Goal: Find specific page/section: Find specific page/section

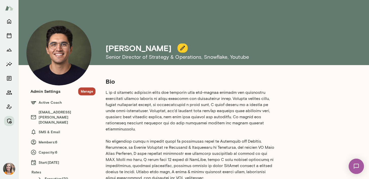
click at [87, 90] on button "Manage" at bounding box center [86, 91] width 17 height 8
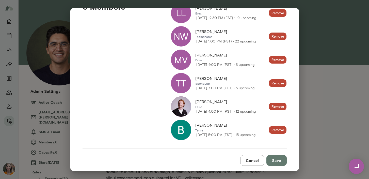
scroll to position [87, 0]
click at [185, 130] on img at bounding box center [181, 129] width 20 height 20
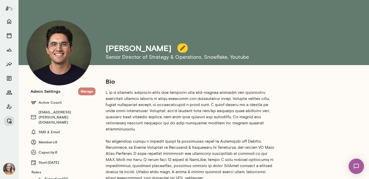
click at [87, 92] on button "Manage" at bounding box center [86, 91] width 17 height 8
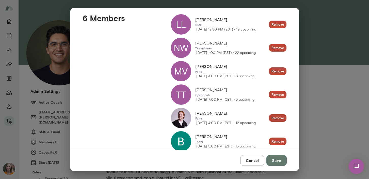
scroll to position [77, 0]
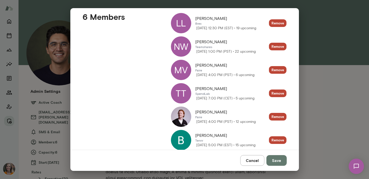
click at [181, 92] on div "TT" at bounding box center [181, 93] width 20 height 20
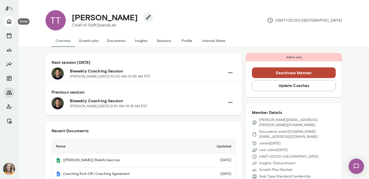
click at [9, 22] on icon "Home" at bounding box center [9, 21] width 4 height 5
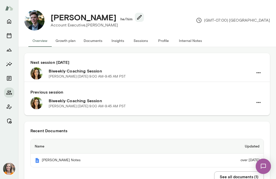
scroll to position [5, 0]
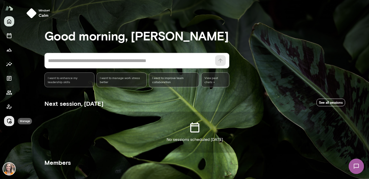
click at [9, 119] on icon "Manage" at bounding box center [9, 121] width 6 height 6
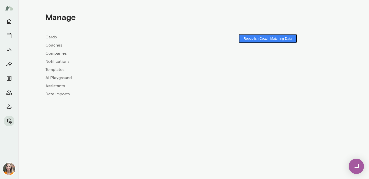
click at [57, 44] on link "Coaches" at bounding box center [119, 45] width 148 height 6
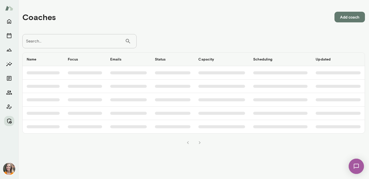
click at [64, 37] on input "Search..." at bounding box center [73, 41] width 103 height 14
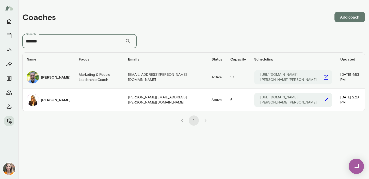
type input "*******"
click at [52, 80] on h6 "[PERSON_NAME]" at bounding box center [56, 77] width 30 height 5
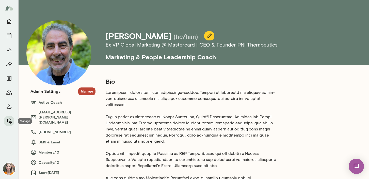
click at [9, 119] on icon "Manage" at bounding box center [9, 121] width 6 height 6
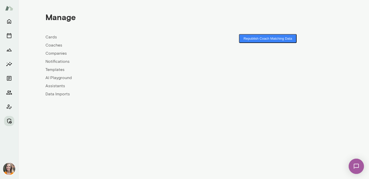
click at [55, 45] on link "Coaches" at bounding box center [119, 45] width 148 height 6
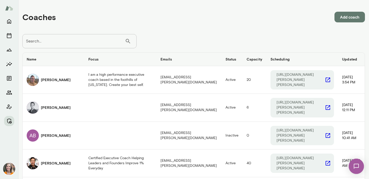
click at [71, 41] on input "Search..." at bounding box center [73, 41] width 103 height 14
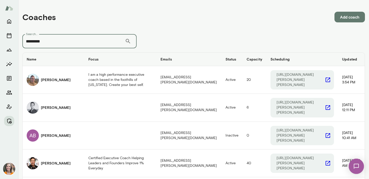
type input "*********"
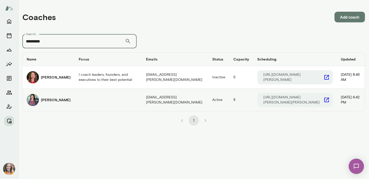
click at [42, 97] on h6 "[PERSON_NAME]" at bounding box center [56, 99] width 30 height 5
